Goal: Browse casually

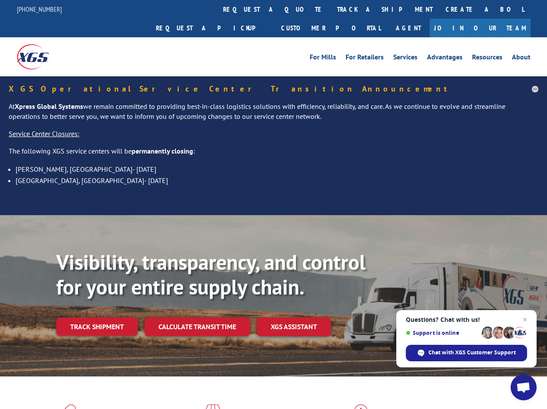
click at [273, 215] on div "Visibility, transparency, and control for your entire supply chain. Track shipm…" at bounding box center [273, 304] width 547 height 178
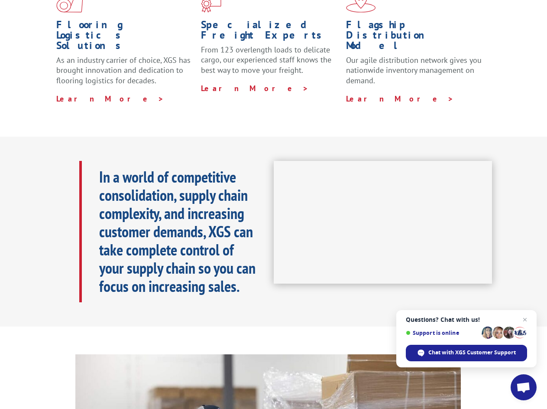
click at [357, 19] on h1 "Flagship Distribution Model" at bounding box center [415, 37] width 138 height 36
click at [524, 387] on span "Open chat" at bounding box center [523, 388] width 14 height 12
